Goal: Browse casually: Explore the website without a specific task or goal

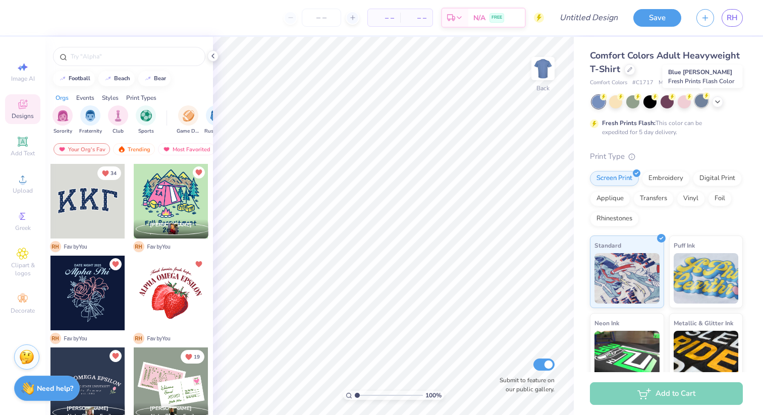
click at [704, 104] on div at bounding box center [701, 100] width 13 height 13
click at [715, 101] on icon at bounding box center [717, 101] width 8 height 8
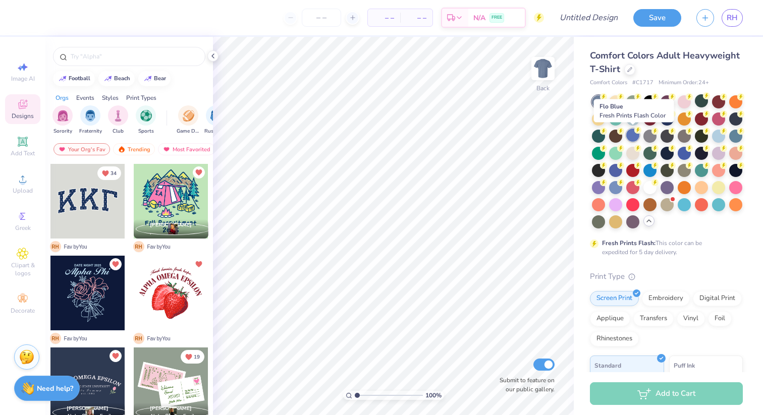
click at [637, 137] on div at bounding box center [632, 135] width 13 height 13
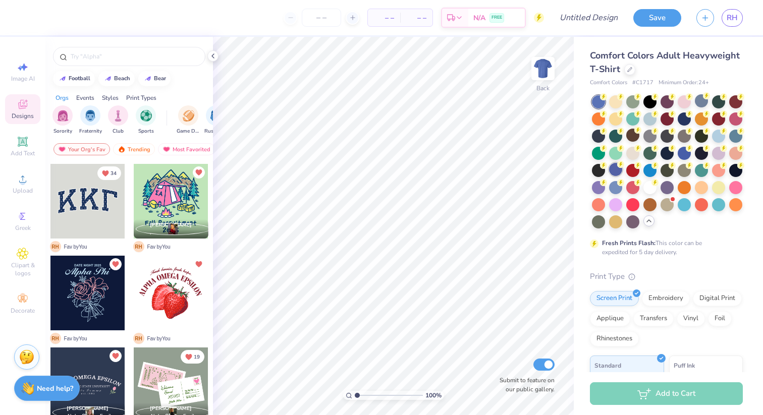
click at [616, 169] on div at bounding box center [615, 169] width 13 height 13
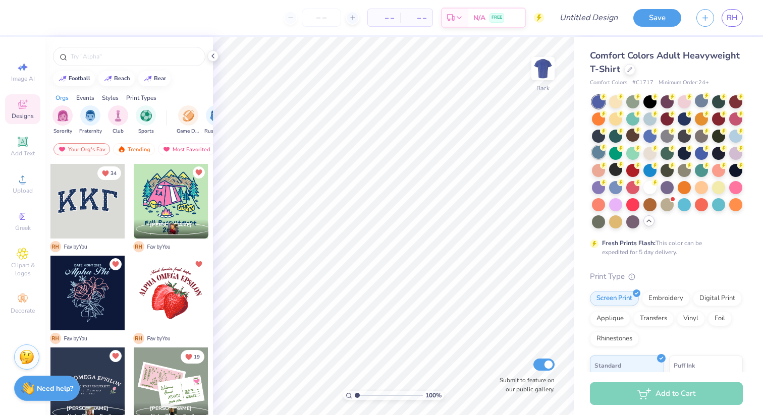
click at [603, 155] on div at bounding box center [598, 152] width 13 height 13
click at [652, 137] on div at bounding box center [649, 135] width 13 height 13
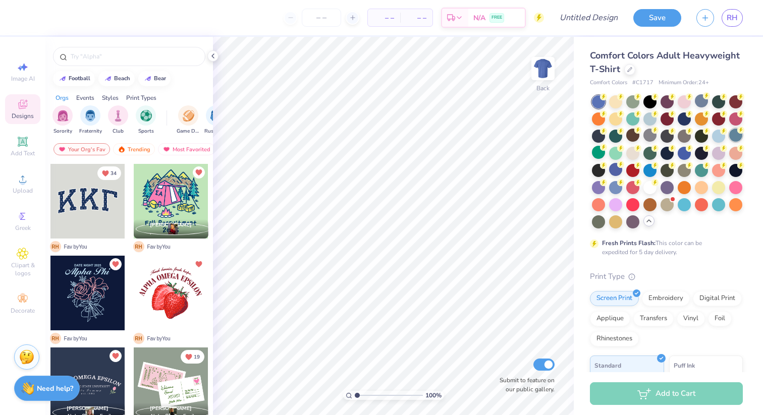
click at [732, 135] on div at bounding box center [735, 135] width 13 height 13
click at [616, 186] on div at bounding box center [615, 186] width 13 height 13
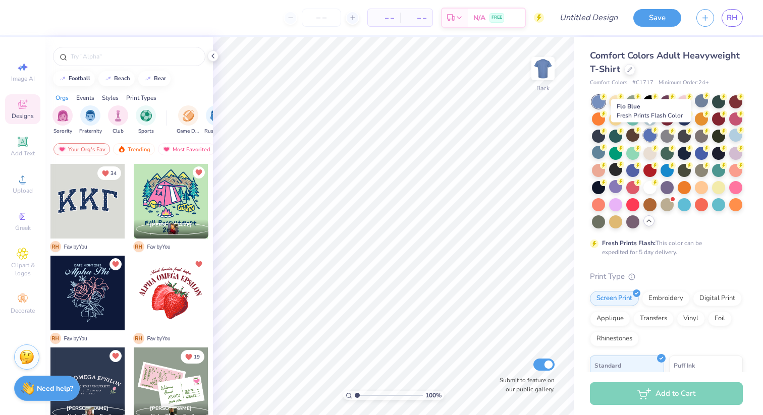
click at [651, 137] on div at bounding box center [649, 135] width 13 height 13
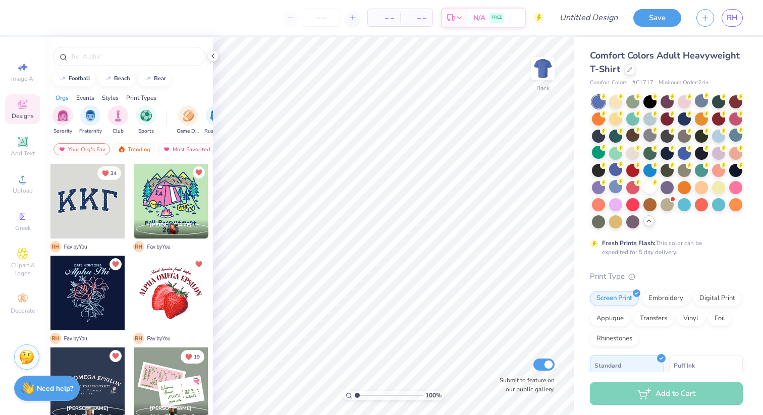
click at [709, 103] on div at bounding box center [667, 161] width 151 height 133
click at [703, 102] on div at bounding box center [701, 100] width 13 height 13
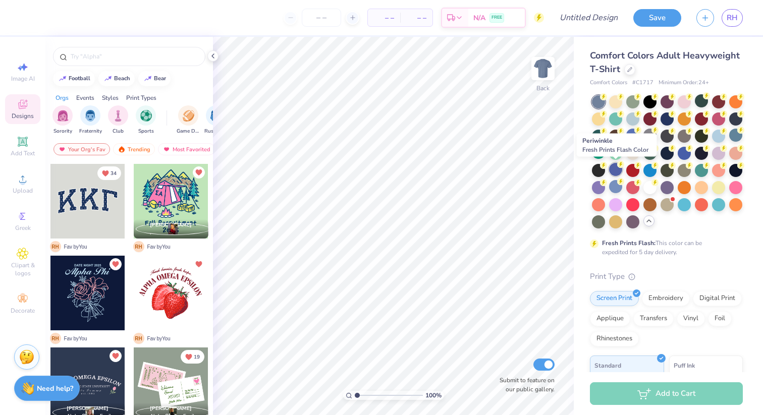
click at [618, 168] on div at bounding box center [615, 169] width 13 height 13
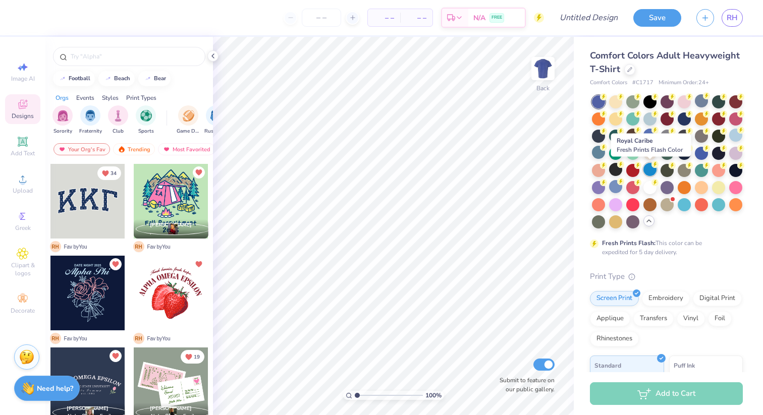
click at [651, 170] on div at bounding box center [649, 169] width 13 height 13
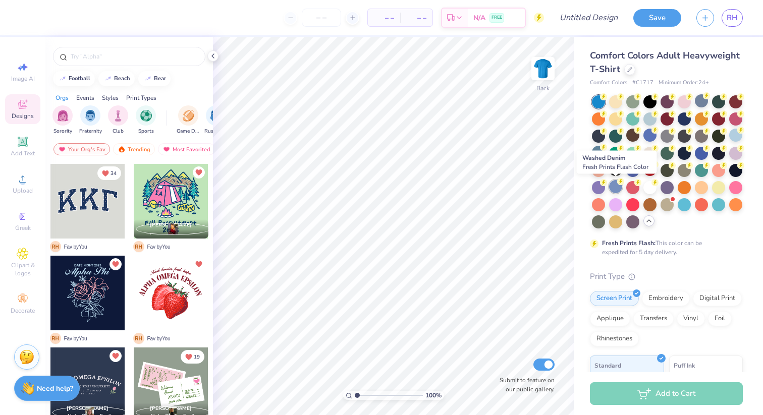
click at [613, 186] on div at bounding box center [615, 186] width 13 height 13
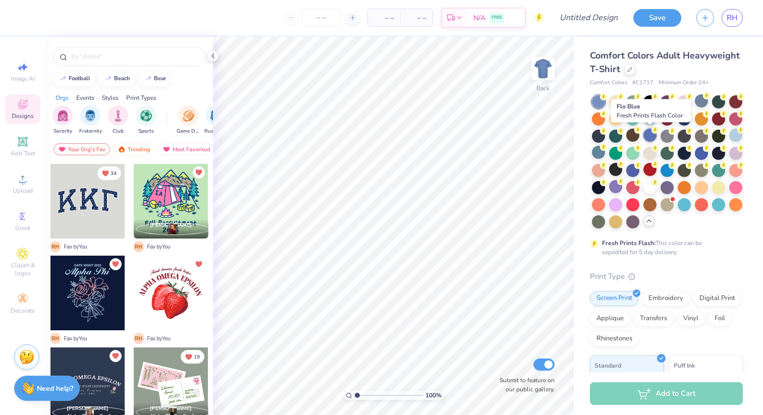
click at [654, 135] on div at bounding box center [649, 135] width 13 height 13
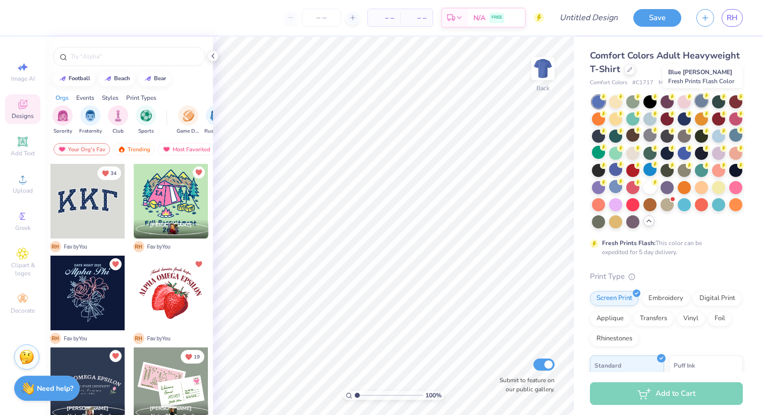
click at [702, 104] on div at bounding box center [701, 100] width 13 height 13
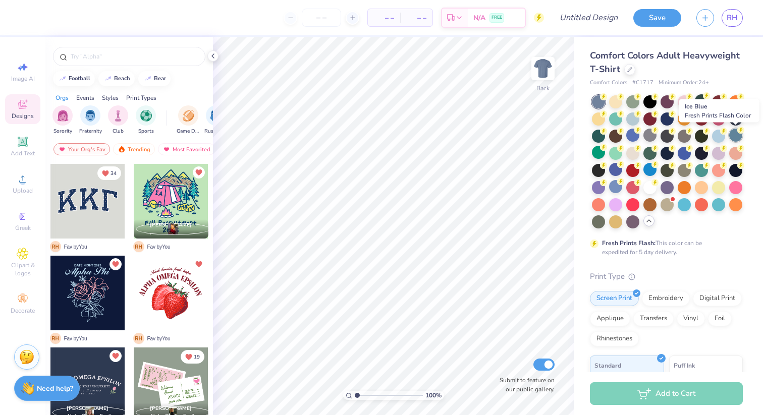
click at [734, 133] on div at bounding box center [735, 135] width 13 height 13
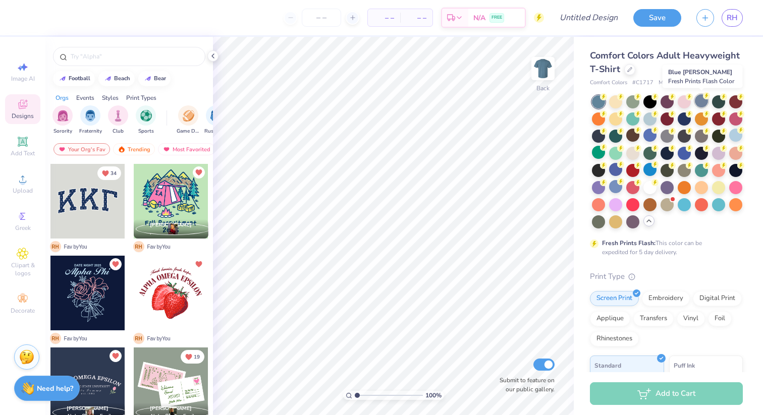
click at [706, 102] on div at bounding box center [701, 100] width 13 height 13
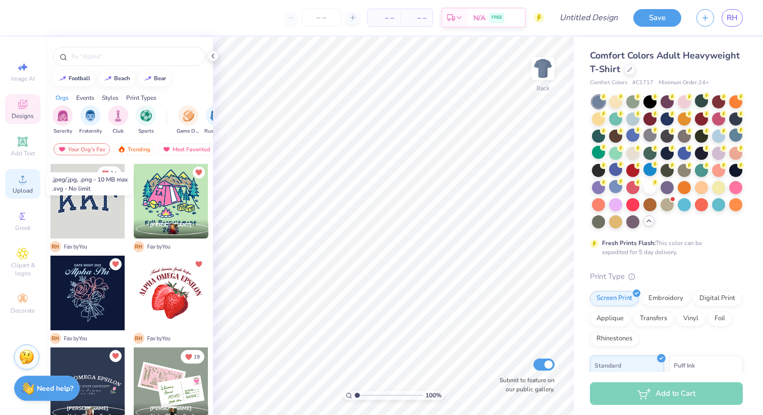
click at [20, 179] on icon at bounding box center [23, 179] width 12 height 12
